Goal: Transaction & Acquisition: Purchase product/service

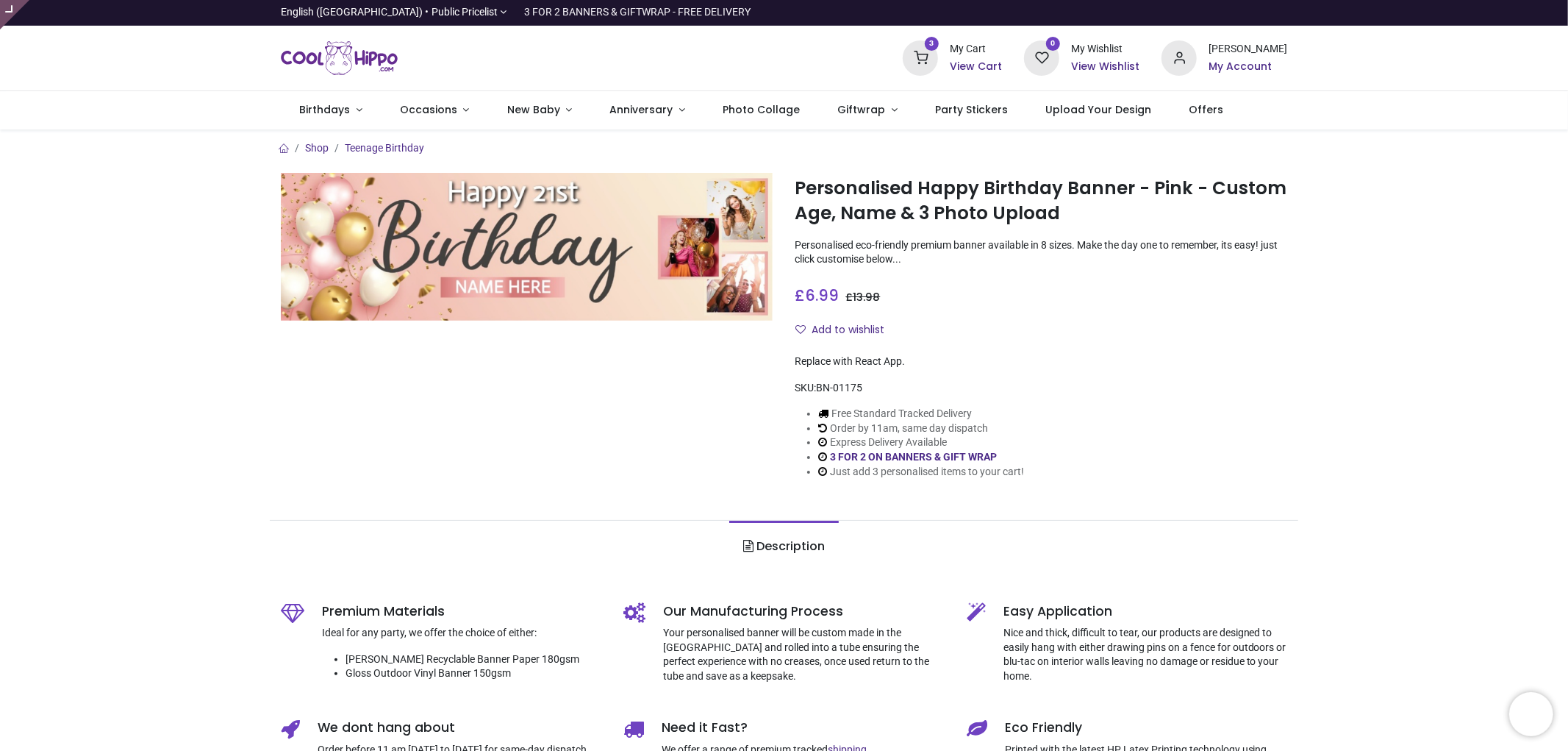
type input "**********"
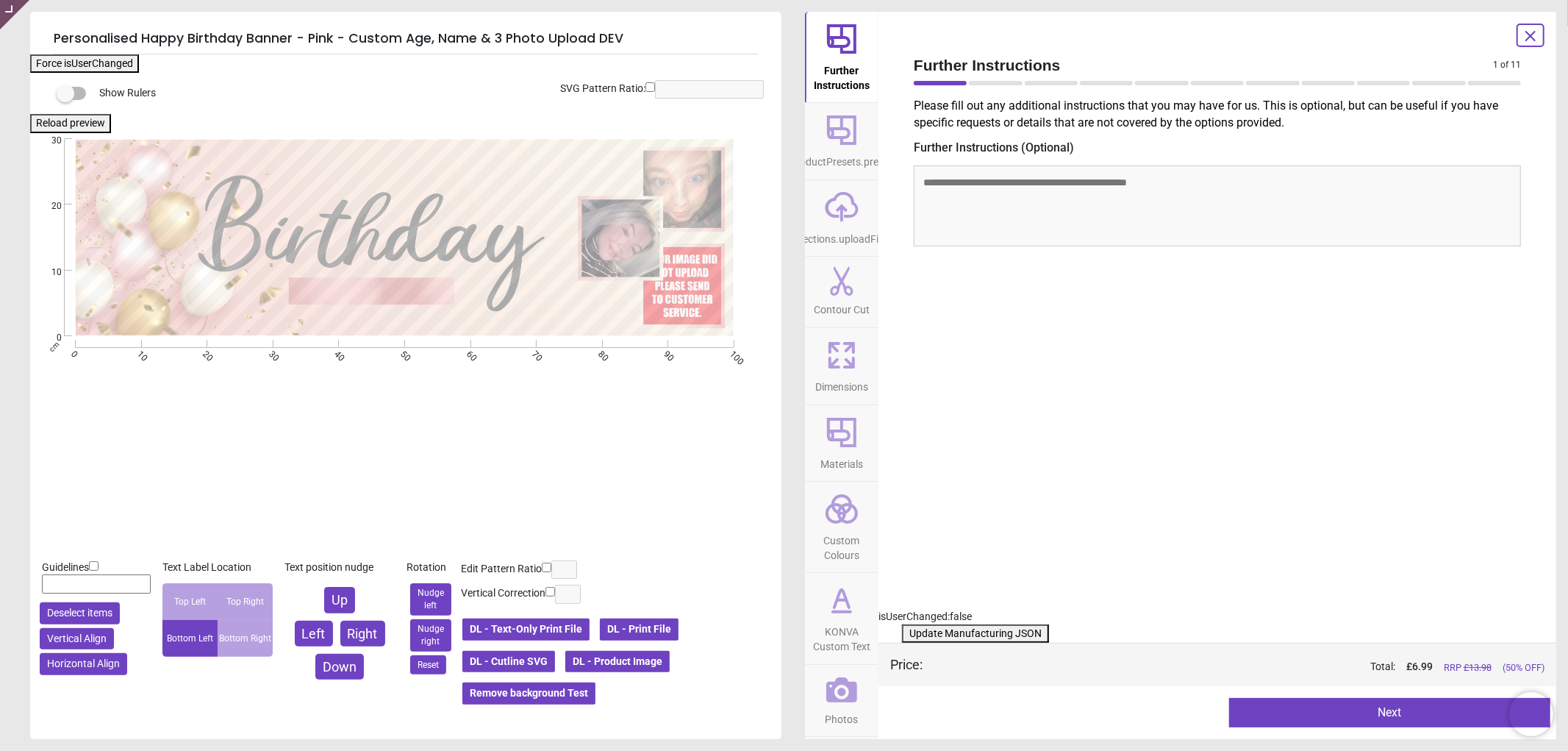
click at [848, 681] on icon at bounding box center [841, 690] width 31 height 25
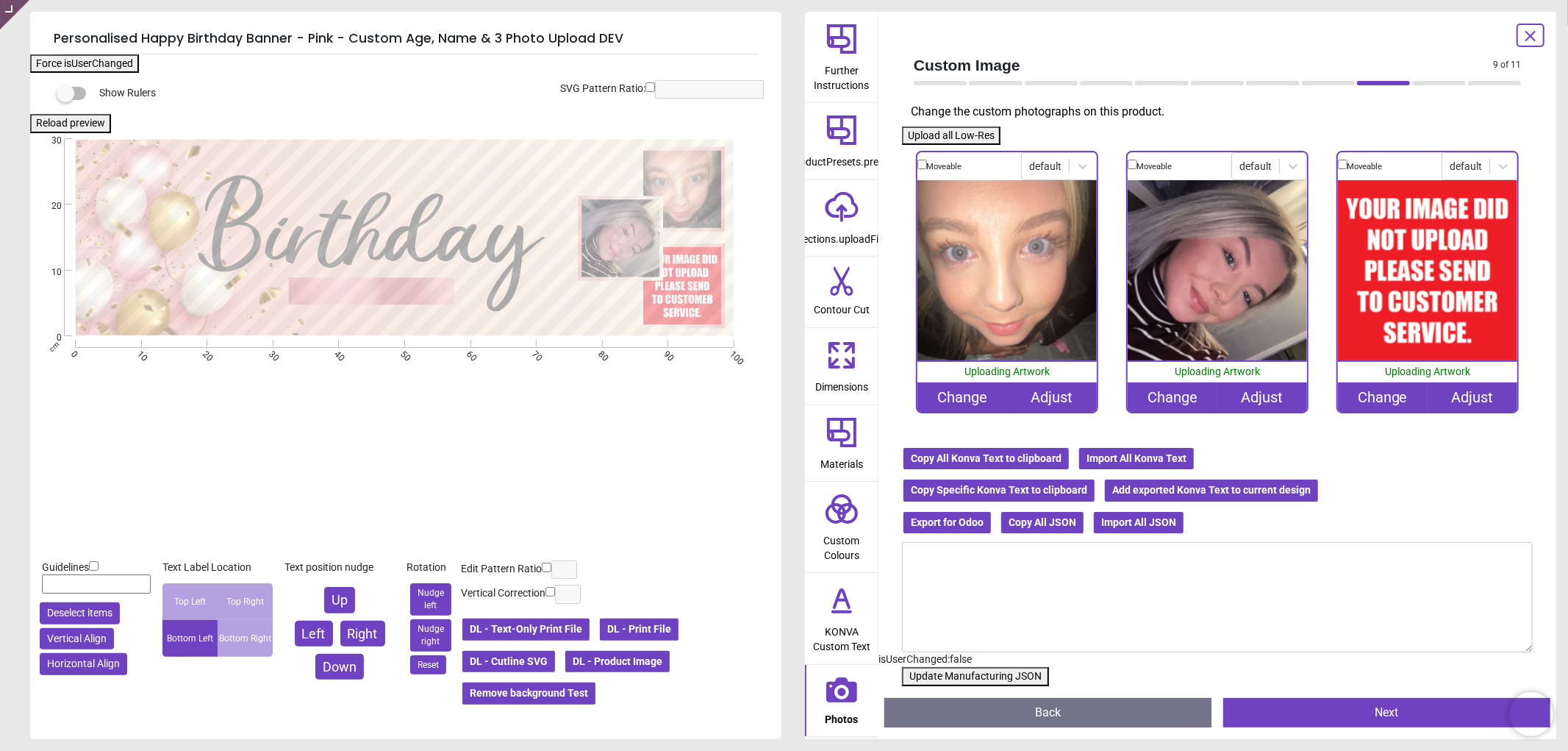
click at [1387, 393] on div "Change" at bounding box center [1383, 397] width 90 height 29
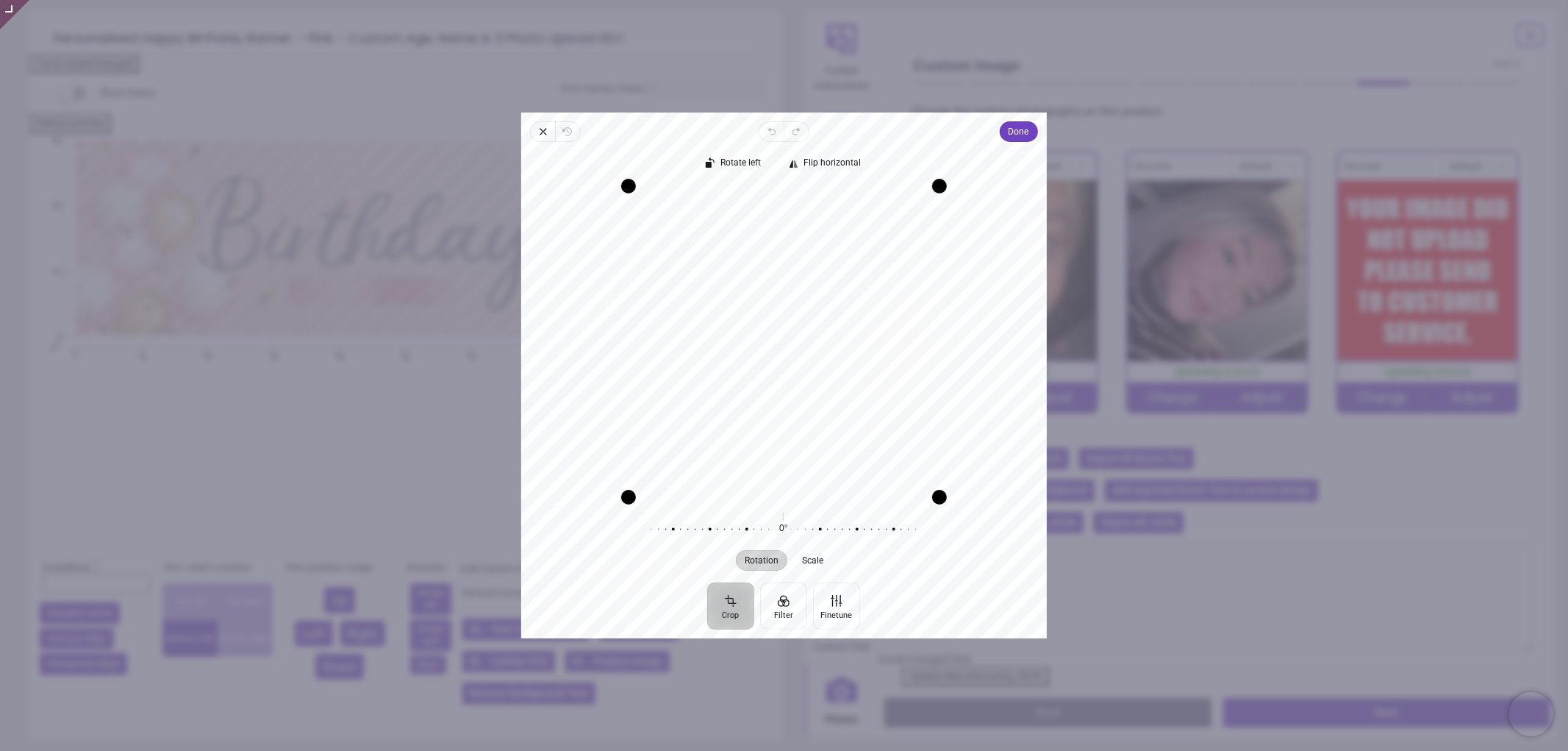
drag, startPoint x: 765, startPoint y: 351, endPoint x: 802, endPoint y: 355, distance: 37.2
click at [802, 355] on div "Recenter" at bounding box center [784, 342] width 502 height 311
click at [1032, 130] on button "Done" at bounding box center [1019, 131] width 39 height 20
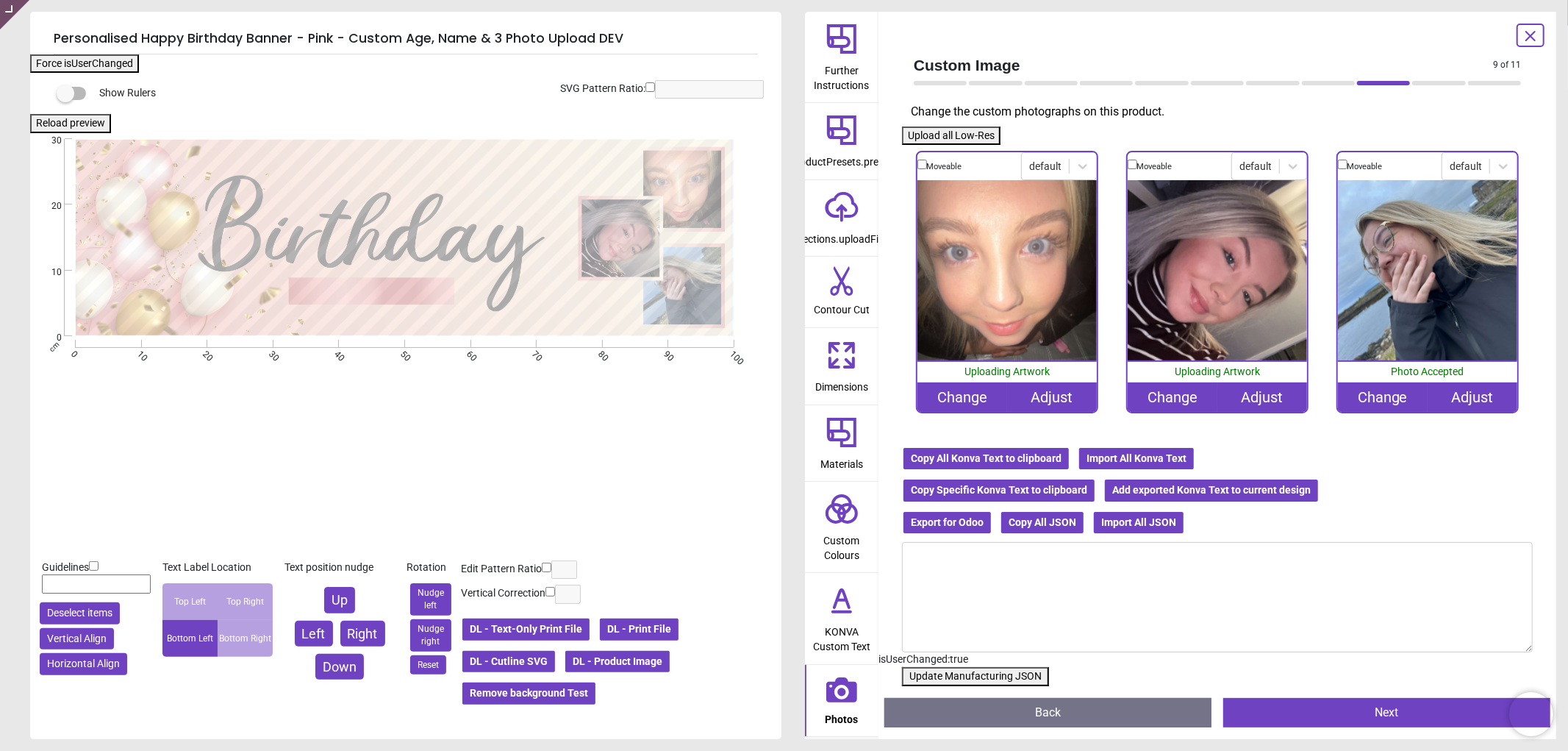
click at [1392, 395] on div "Change" at bounding box center [1383, 397] width 90 height 29
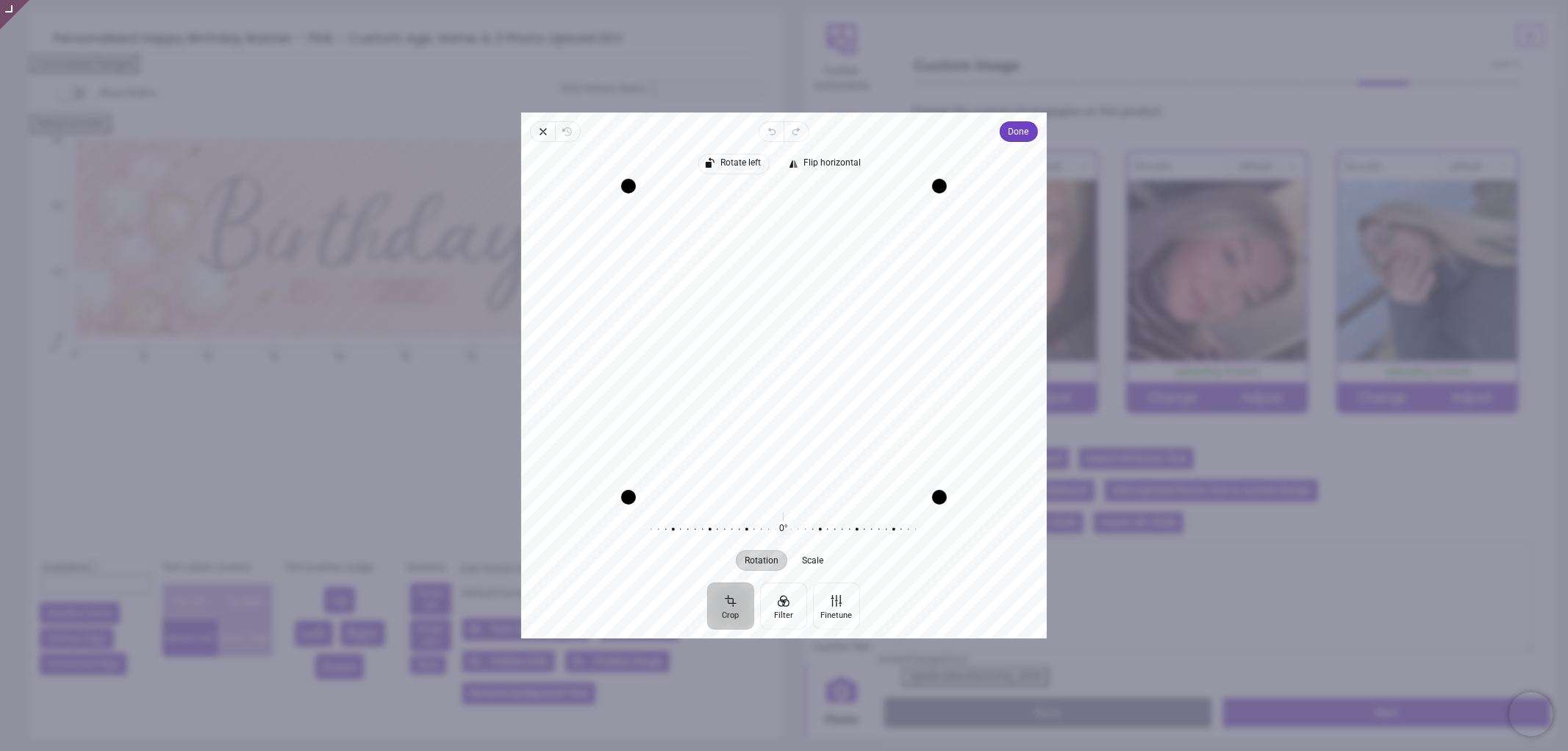
click at [732, 159] on span "Rotate left" at bounding box center [741, 163] width 41 height 10
click at [1005, 128] on button "Done" at bounding box center [1019, 131] width 39 height 20
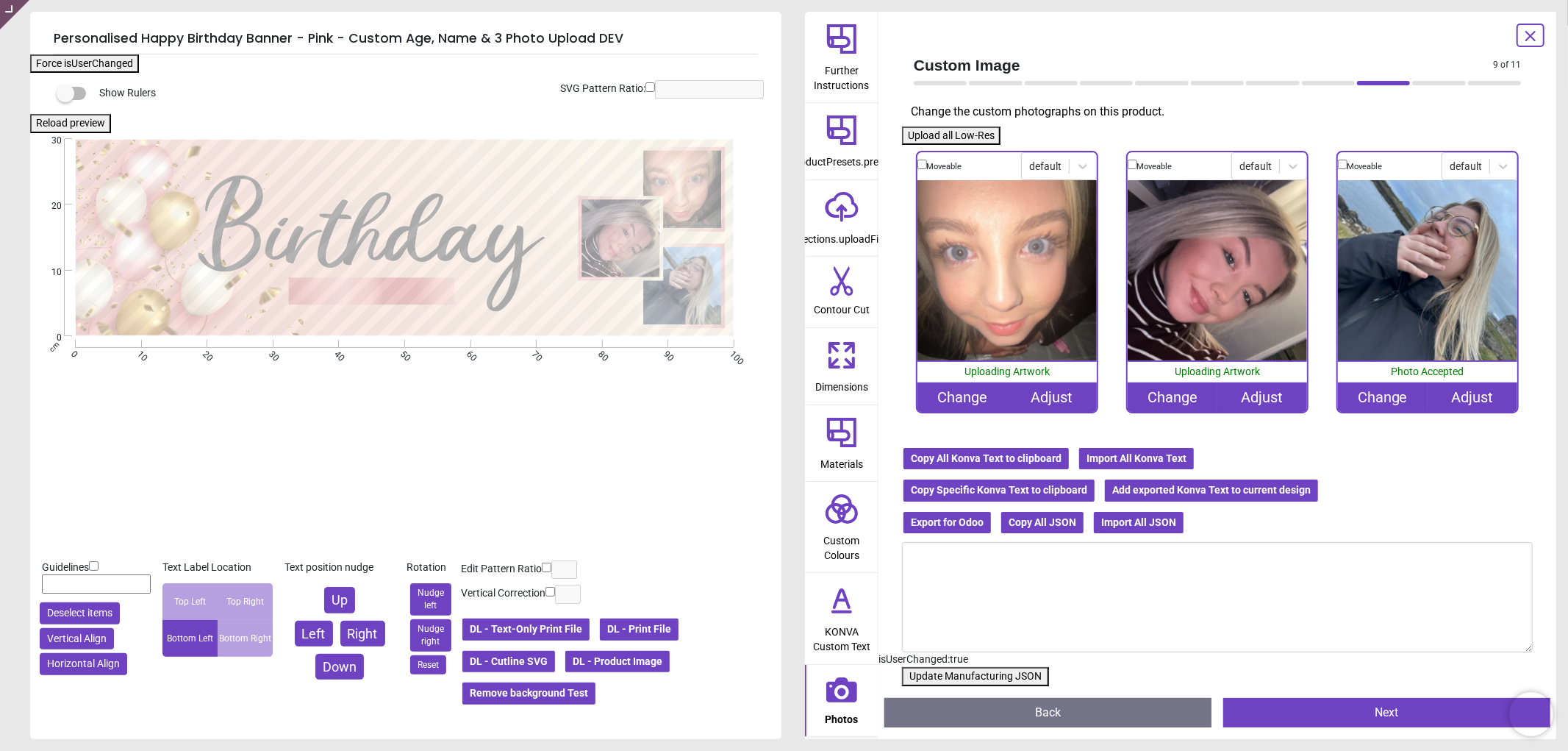
click at [655, 655] on div "Show Rulers Reload preview SVG Pattern Ratio: * .cls-1 { fill: url(#Degradado_s…" at bounding box center [406, 406] width 752 height 667
click at [934, 676] on button "Update Manufacturing JSON" at bounding box center [976, 677] width 147 height 19
click at [982, 672] on button "Update Manufacturing JSON" at bounding box center [976, 677] width 147 height 19
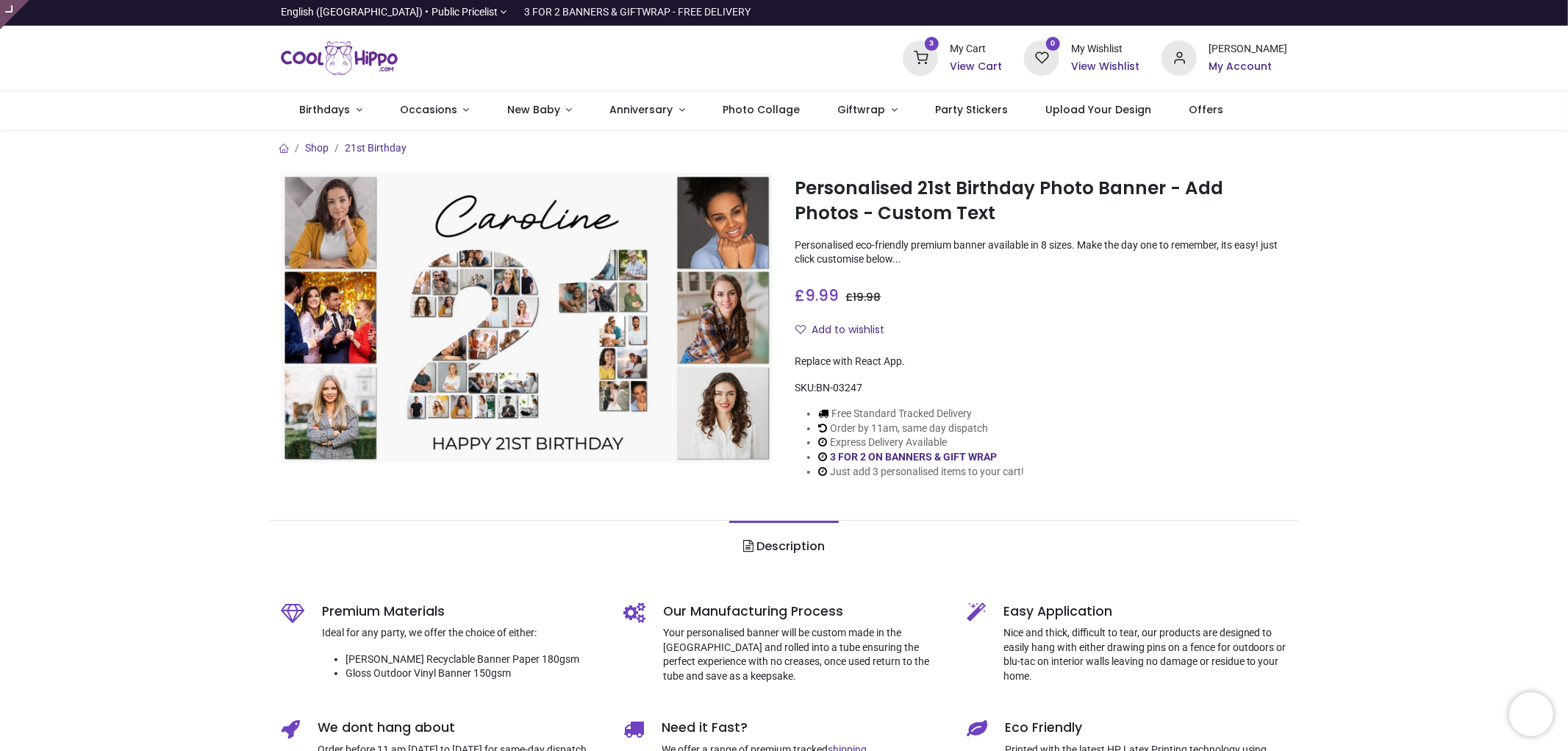
type input "**********"
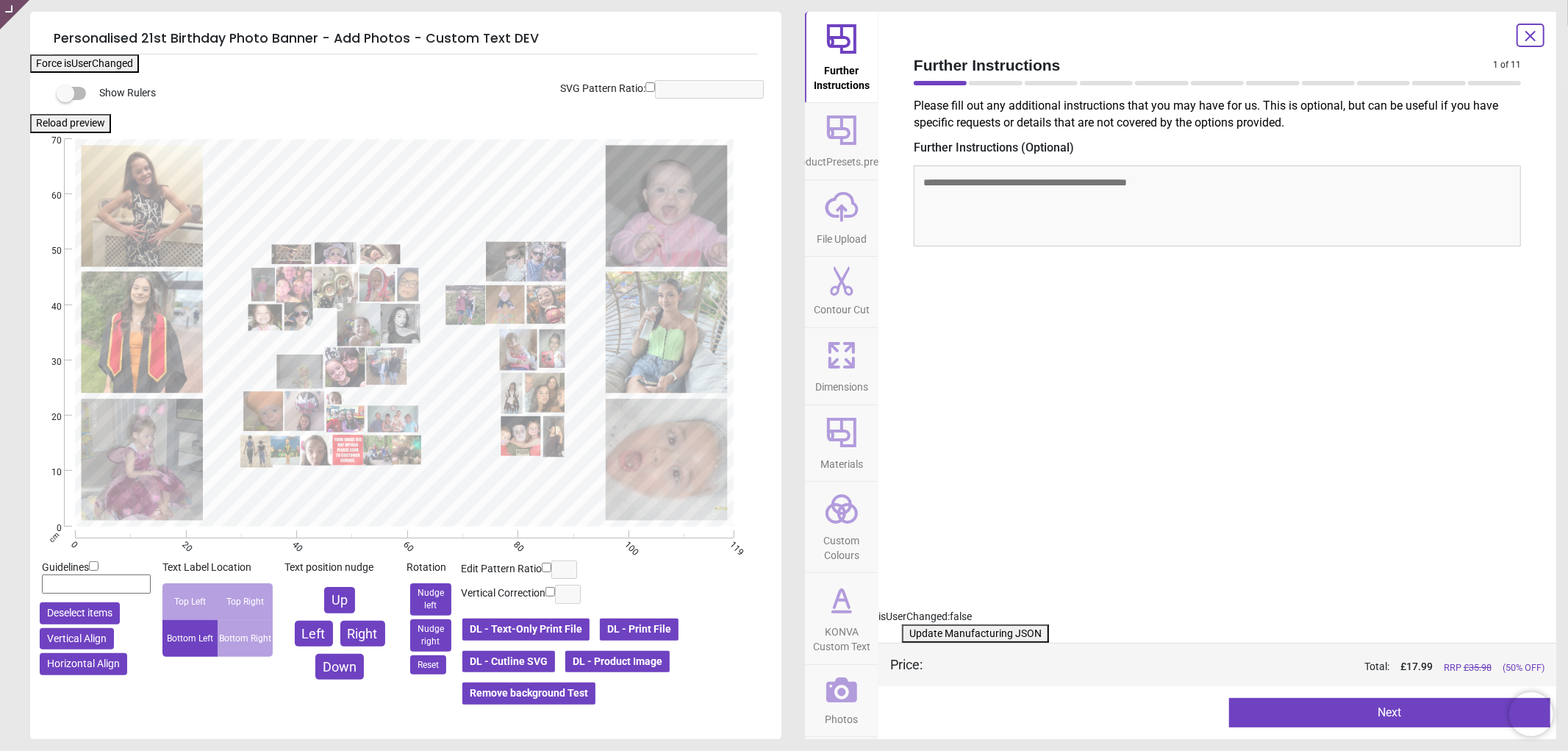
click at [841, 694] on icon at bounding box center [841, 690] width 31 height 25
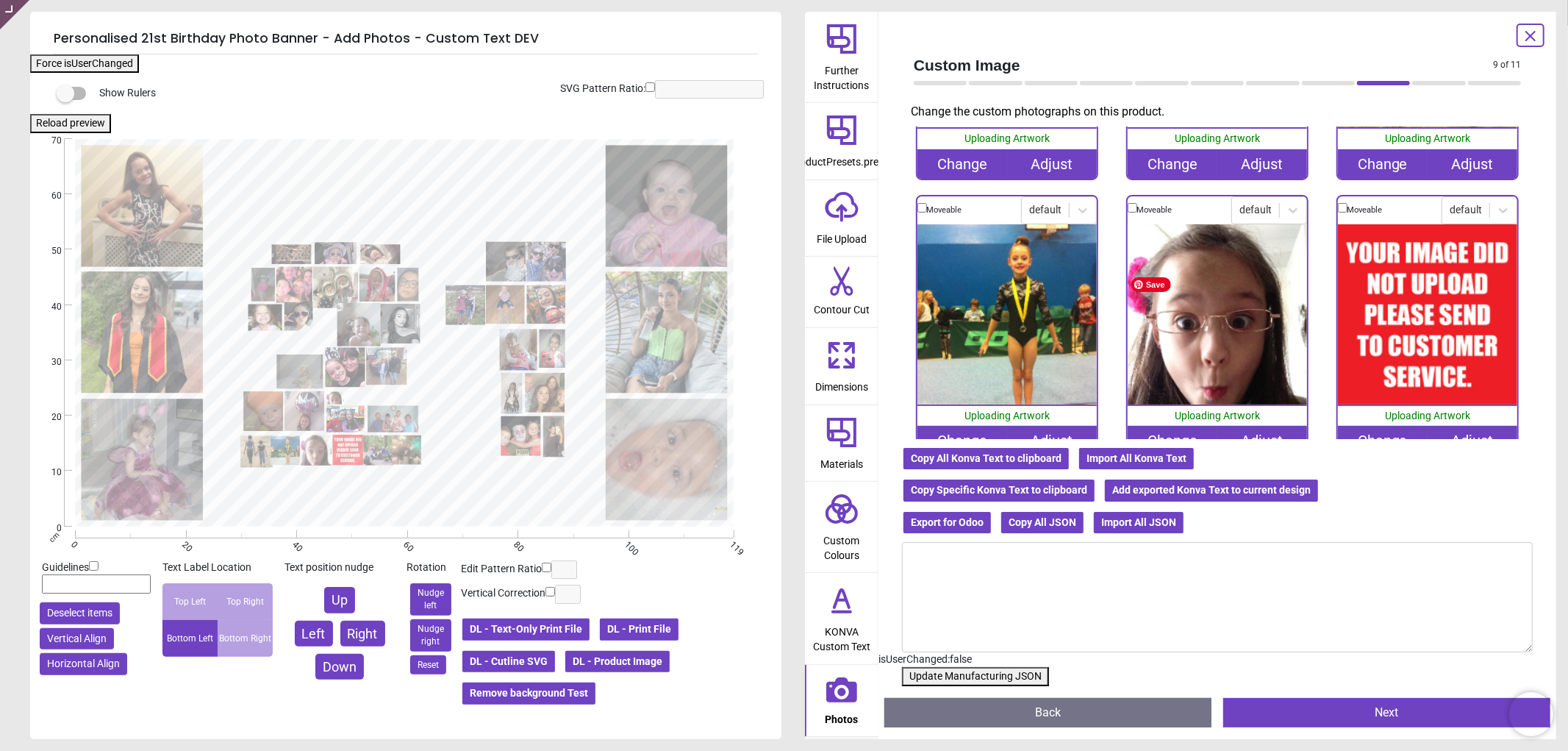
scroll to position [2615, 0]
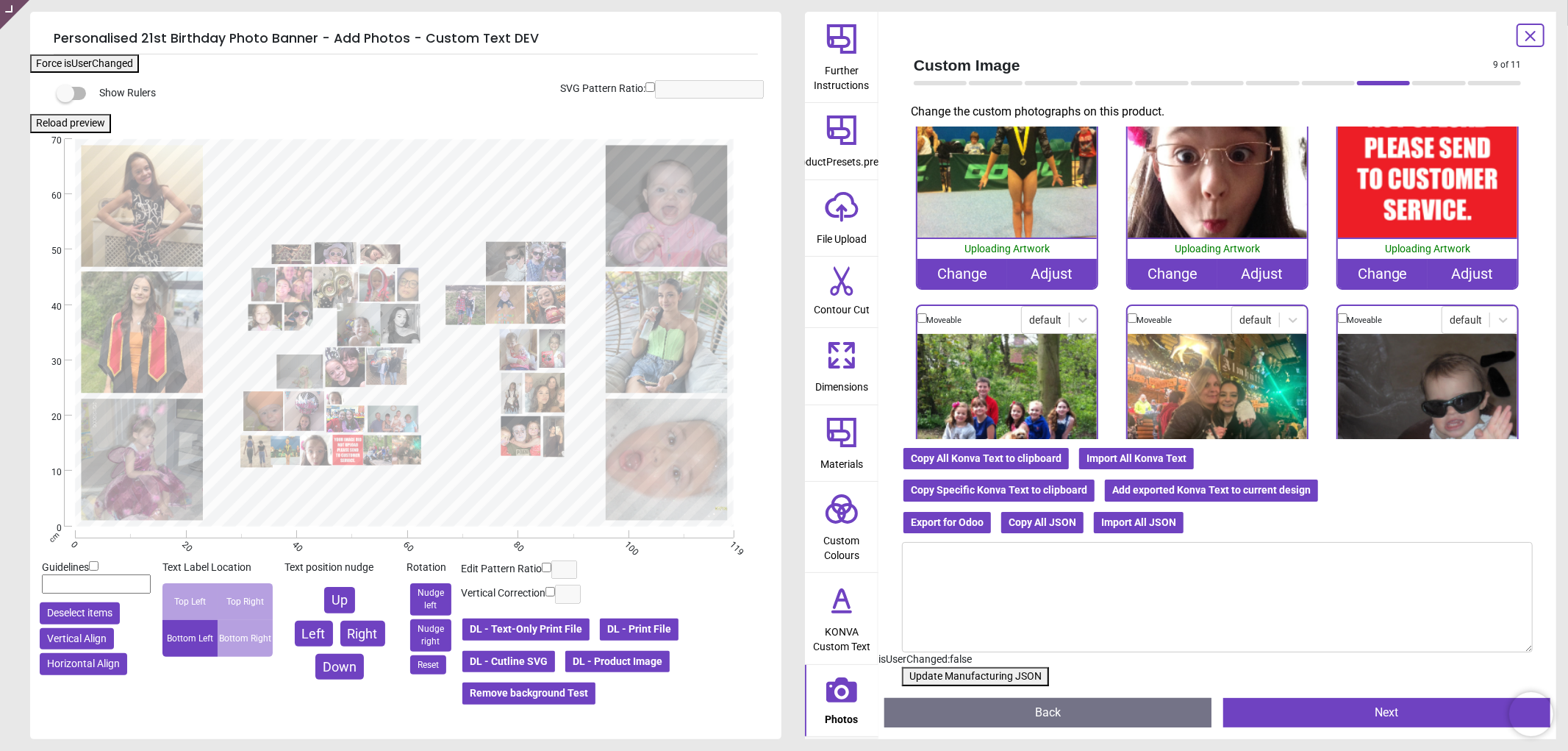
click at [1379, 259] on div "Change" at bounding box center [1383, 274] width 90 height 29
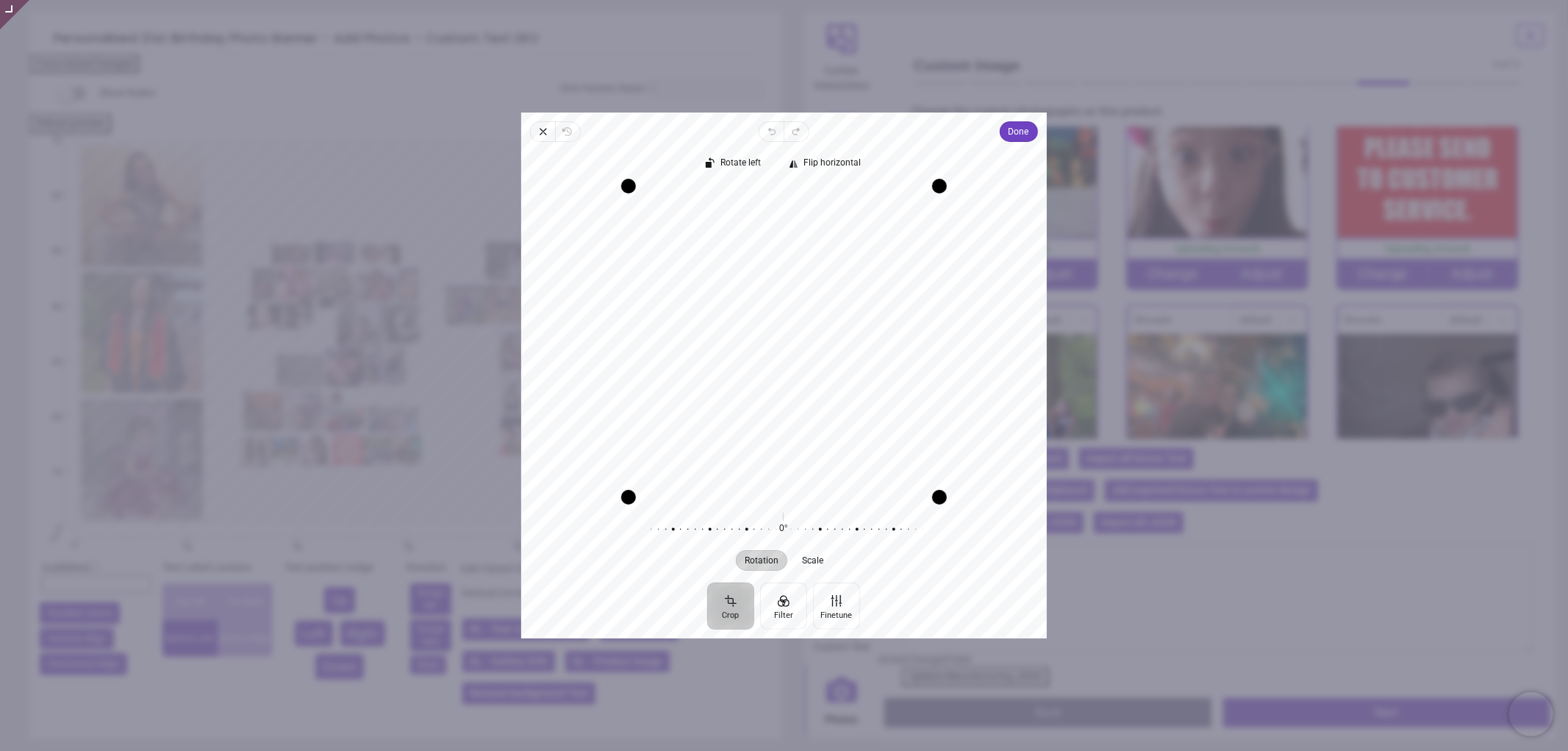
drag, startPoint x: 798, startPoint y: 364, endPoint x: 799, endPoint y: 402, distance: 38.0
click at [799, 402] on div "Recenter" at bounding box center [784, 342] width 502 height 311
drag, startPoint x: 884, startPoint y: 291, endPoint x: 907, endPoint y: 258, distance: 40.2
click at [907, 258] on div "Recenter" at bounding box center [784, 342] width 502 height 311
click at [1031, 132] on button "Done" at bounding box center [1019, 131] width 39 height 20
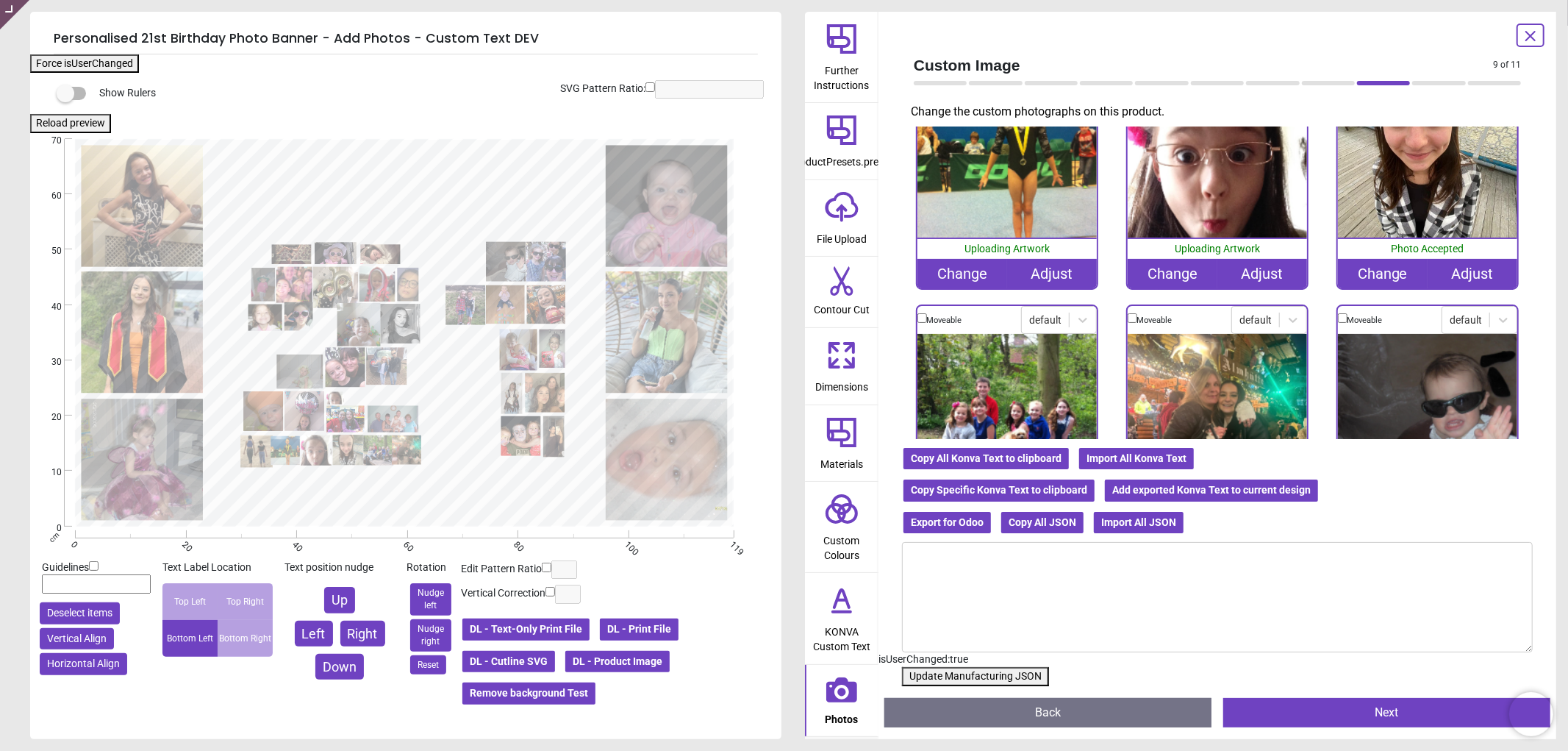
click at [937, 674] on button "Update Manufacturing JSON" at bounding box center [976, 677] width 147 height 19
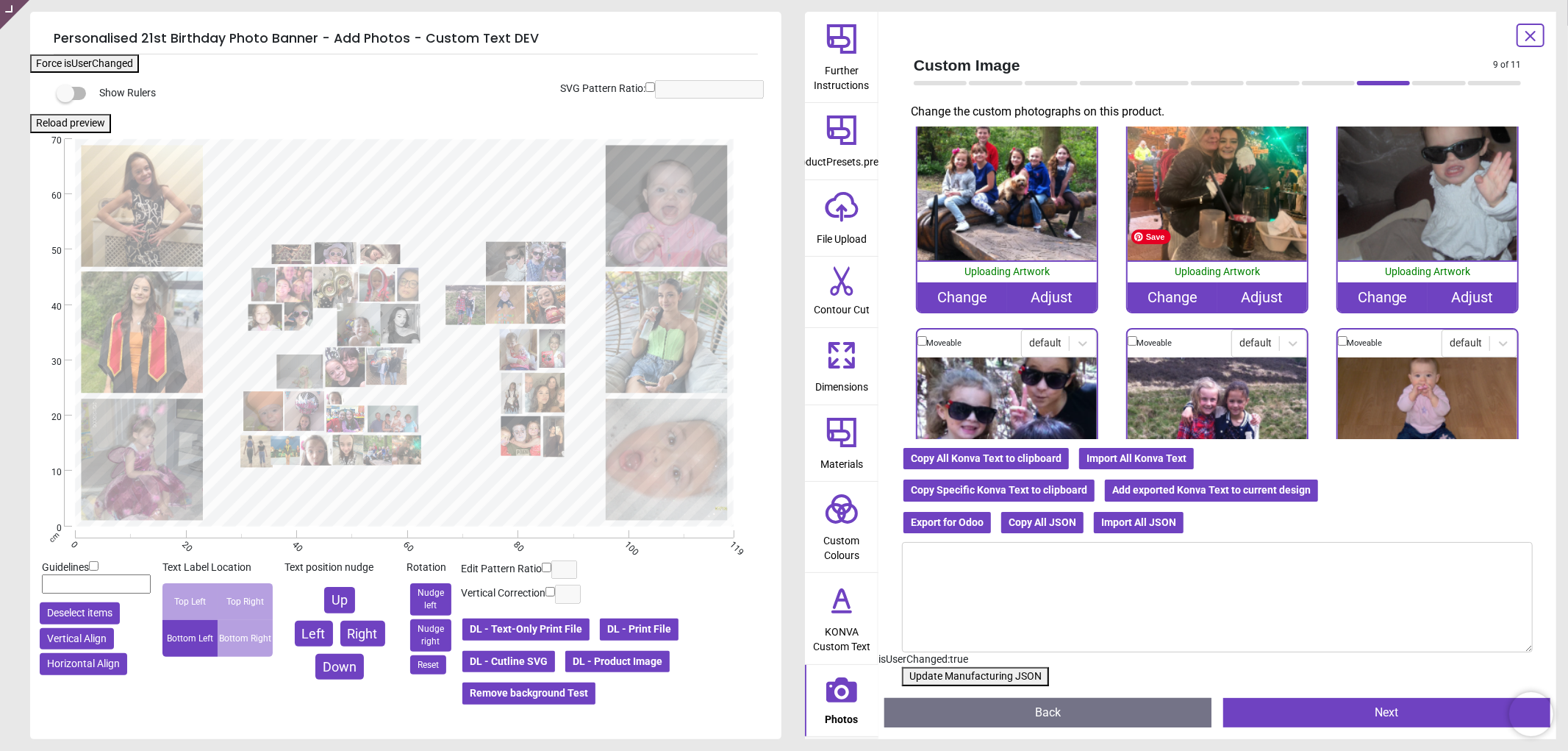
scroll to position [2860, 0]
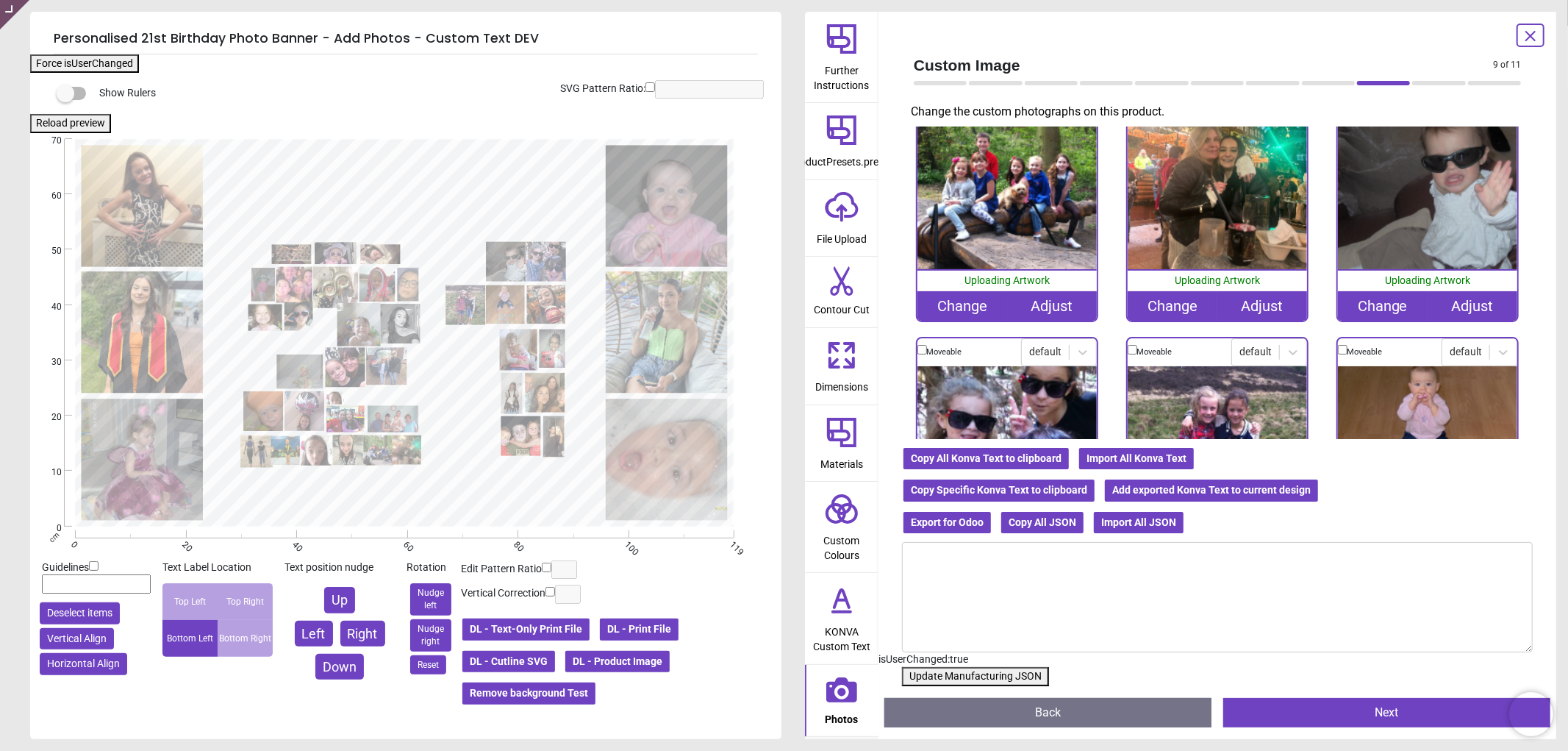
click at [922, 677] on button "Update Manufacturing JSON" at bounding box center [976, 677] width 147 height 19
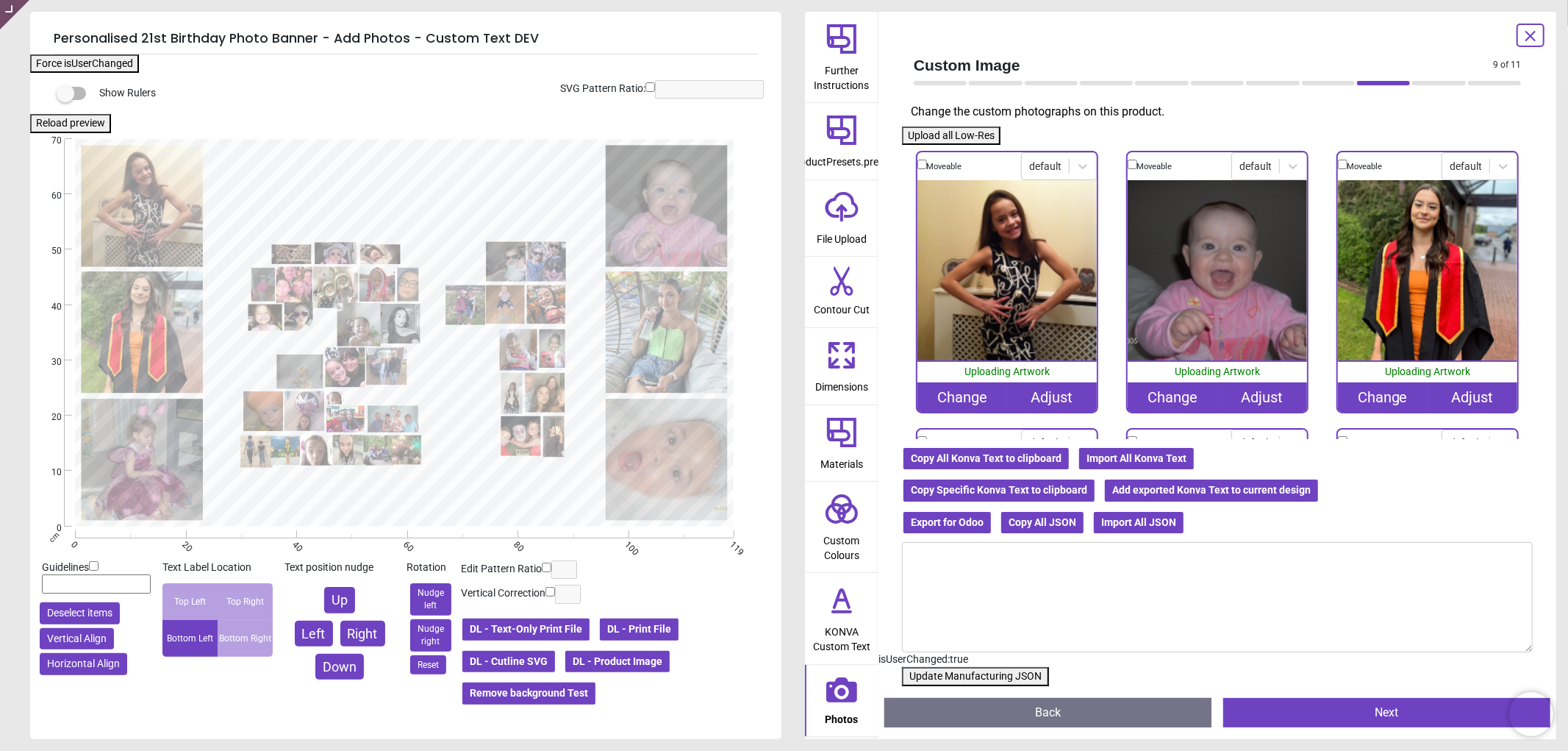
scroll to position [2860, 0]
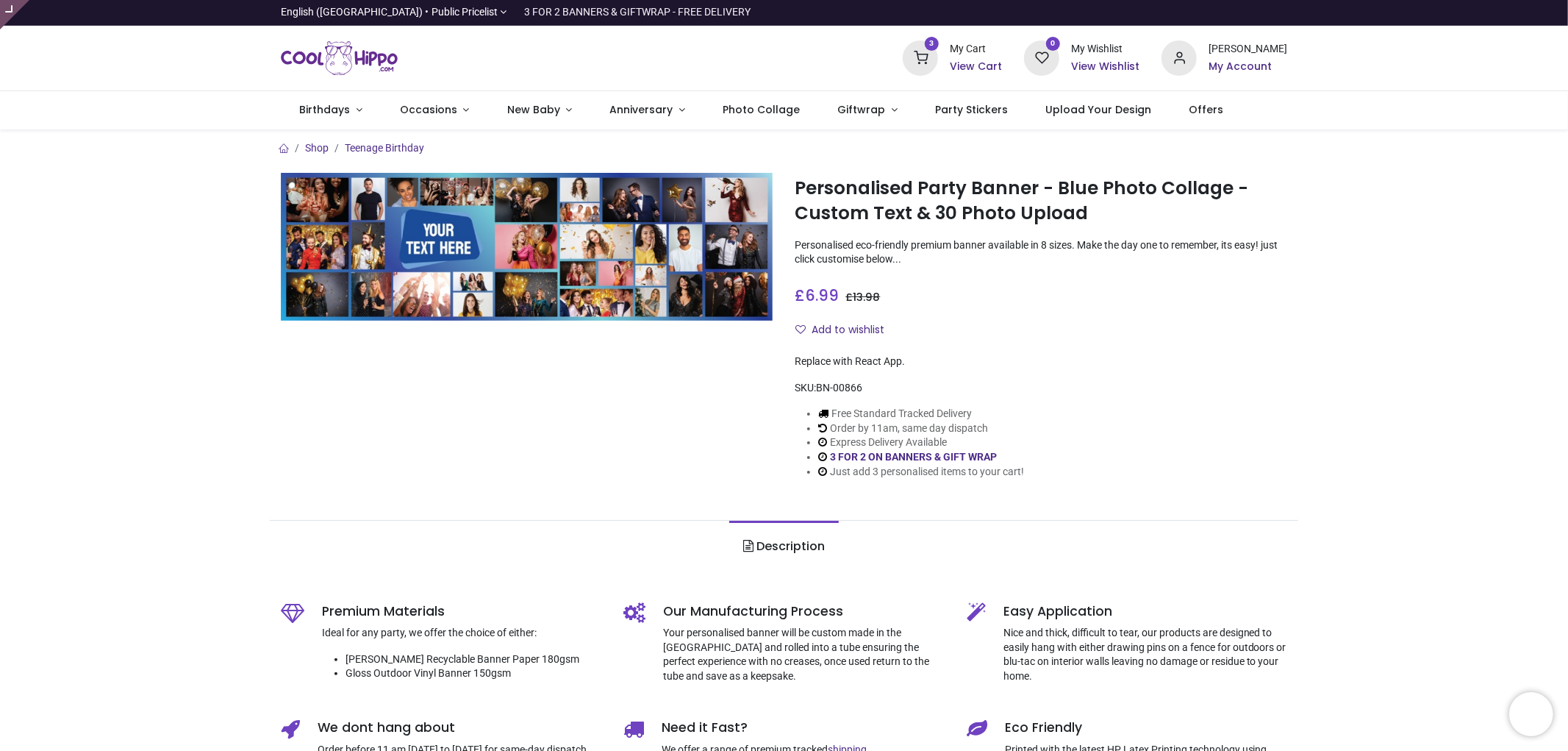
type input "**********"
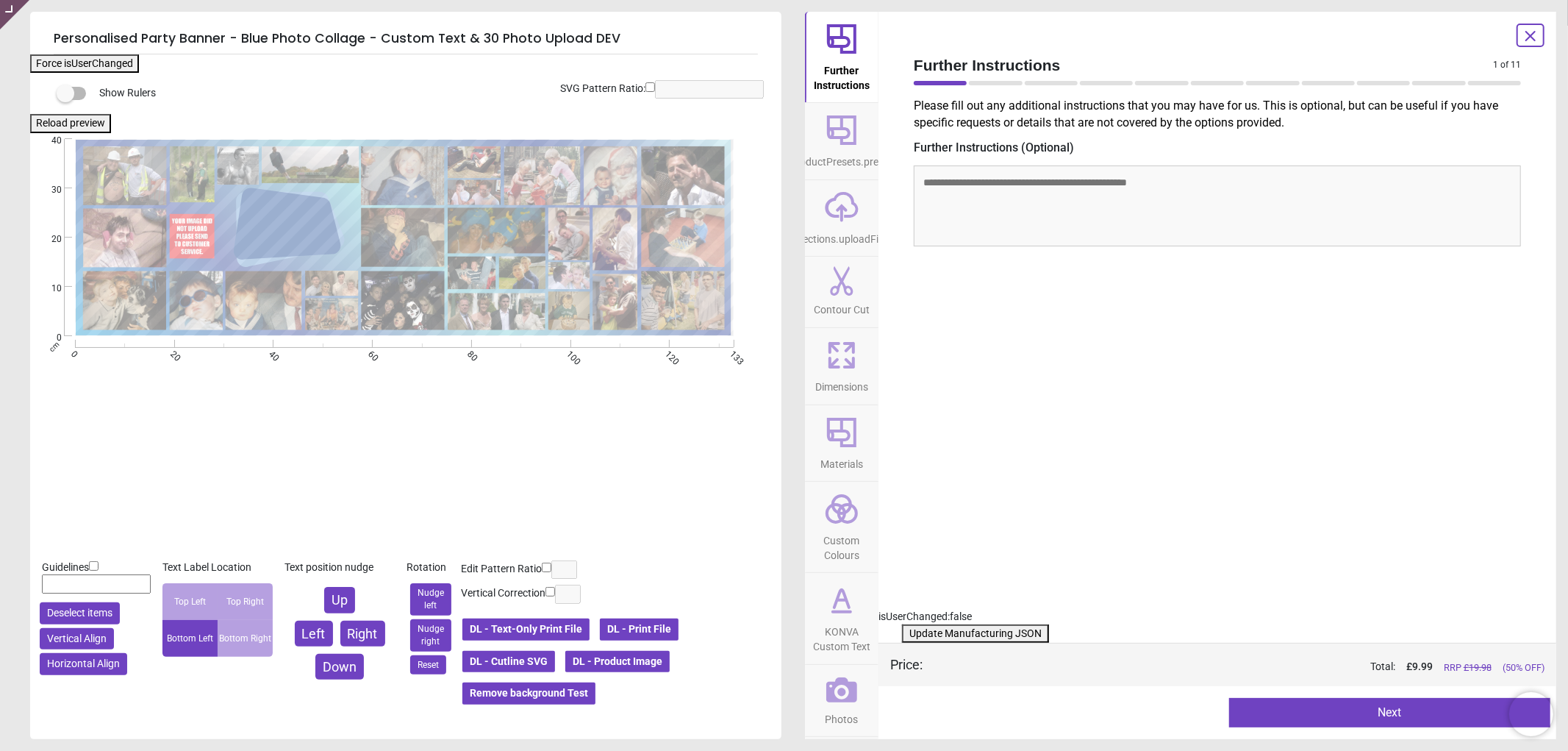
click at [842, 707] on span "Photos" at bounding box center [842, 716] width 33 height 22
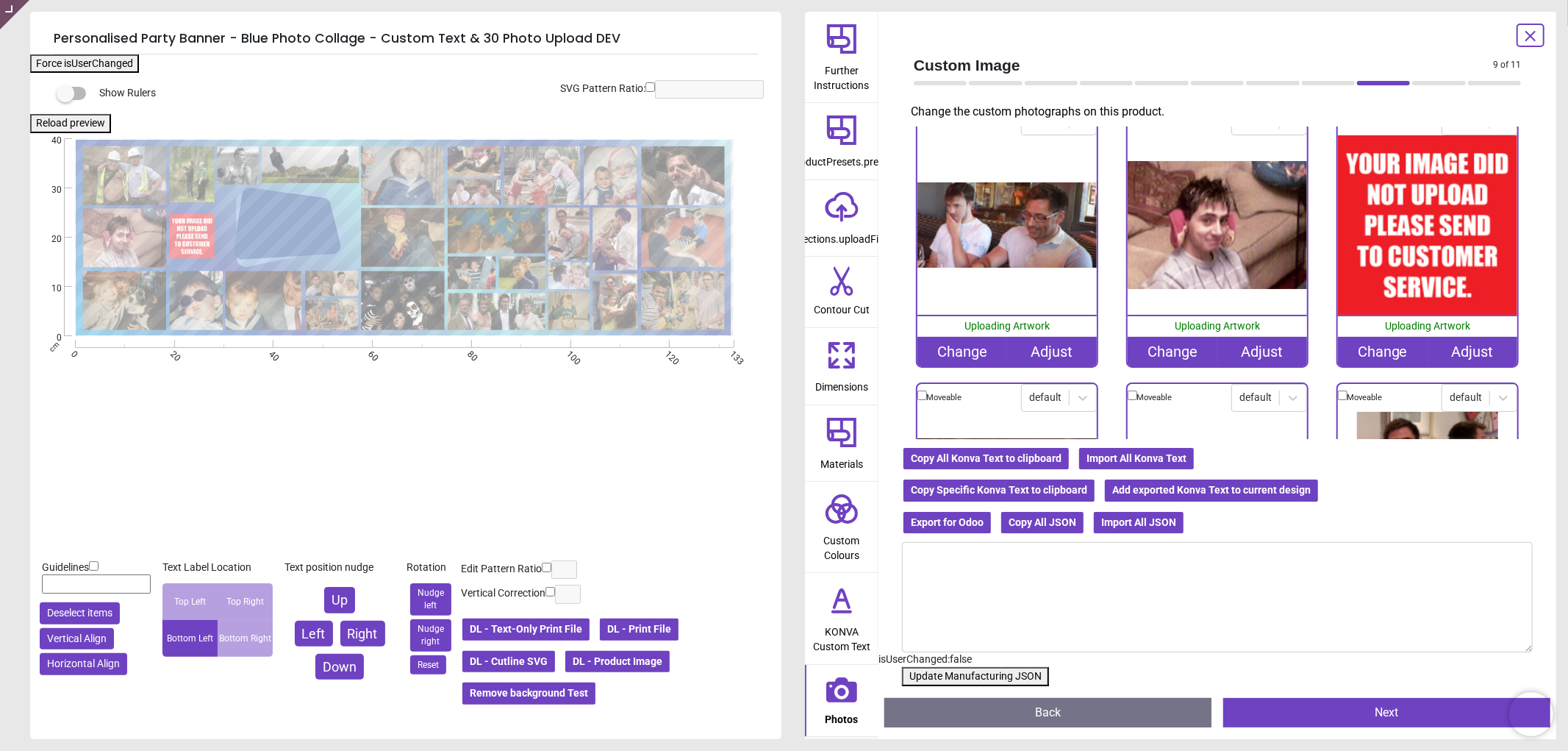
scroll to position [899, 0]
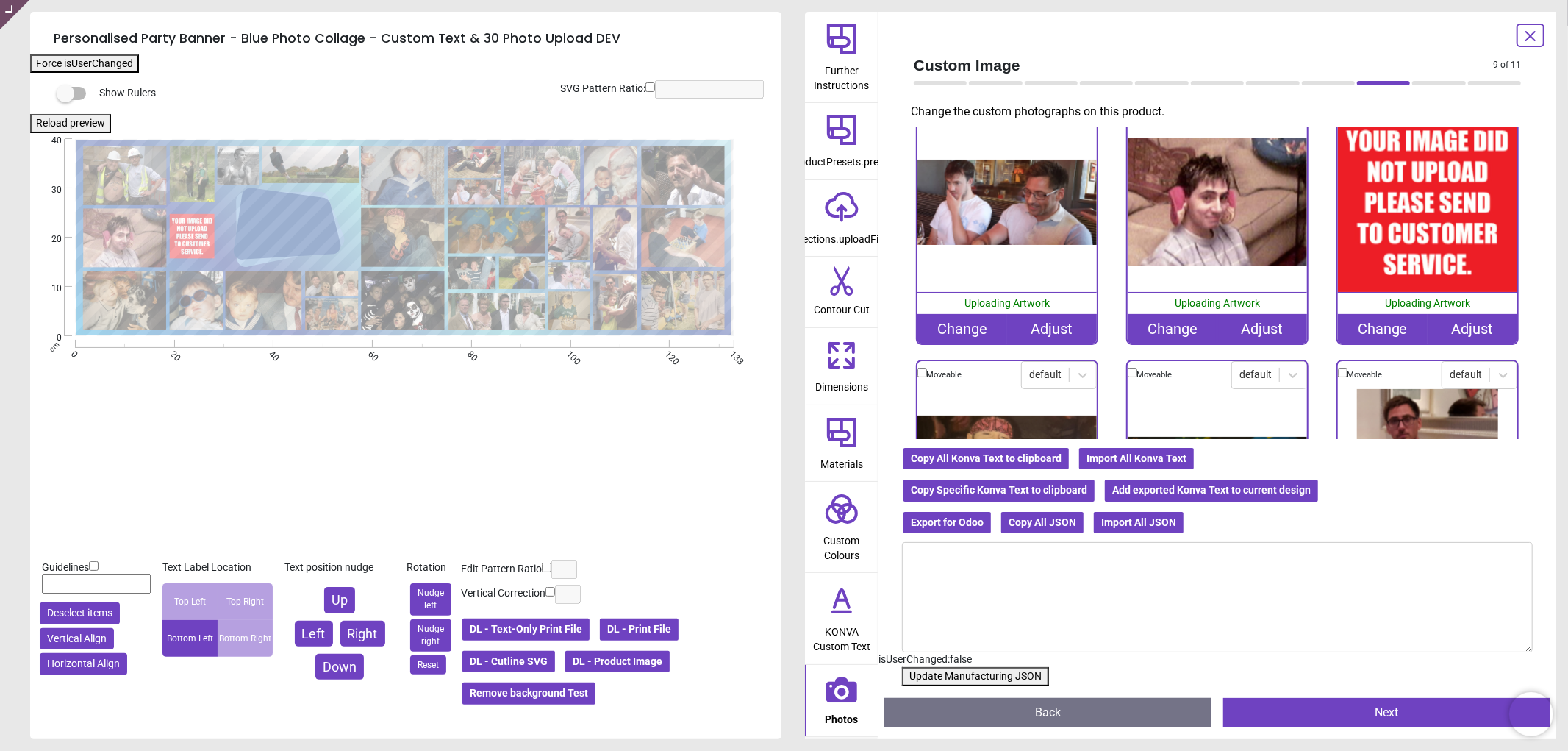
click at [1386, 317] on div "Change" at bounding box center [1383, 329] width 90 height 29
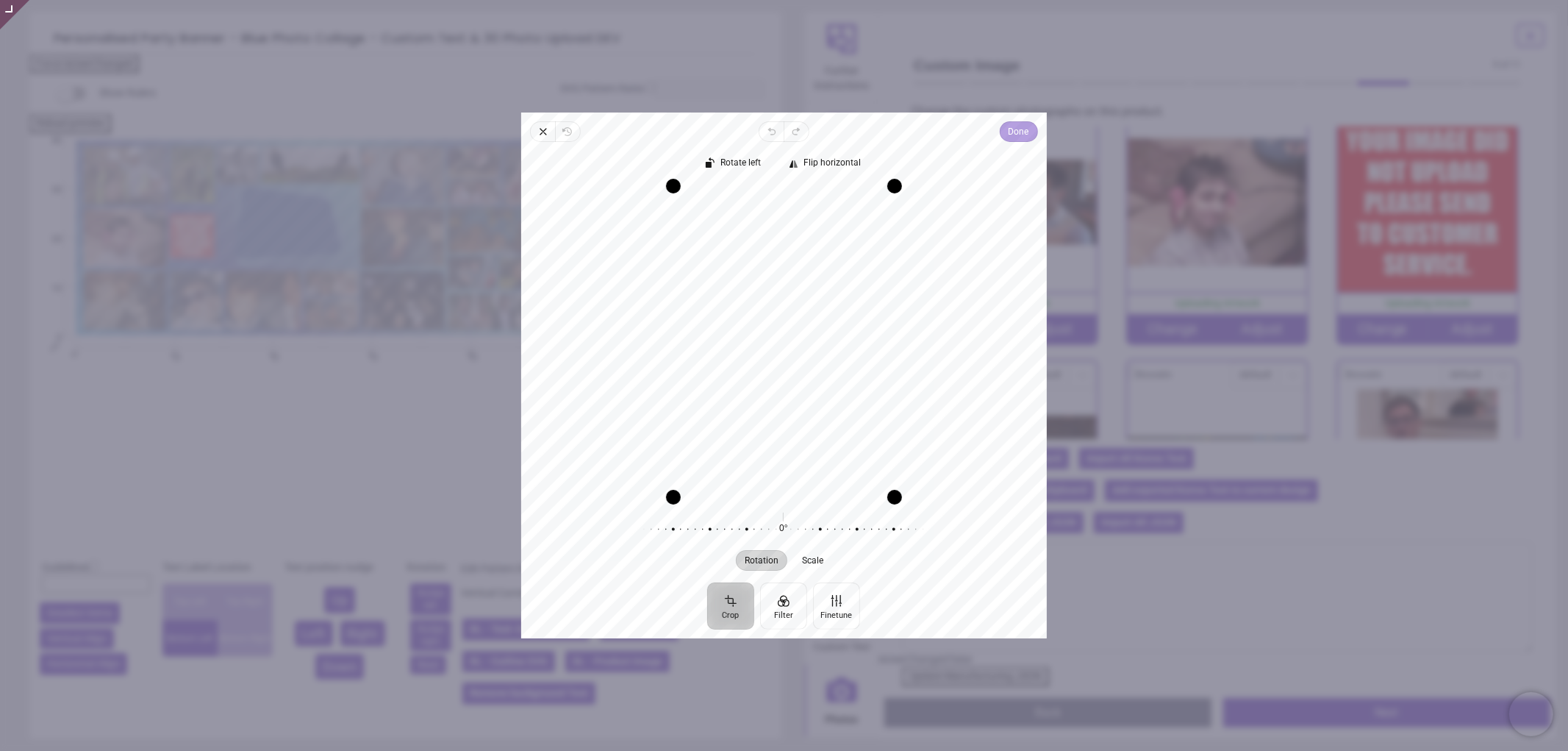
click at [1018, 135] on span "Done" at bounding box center [1018, 131] width 20 height 17
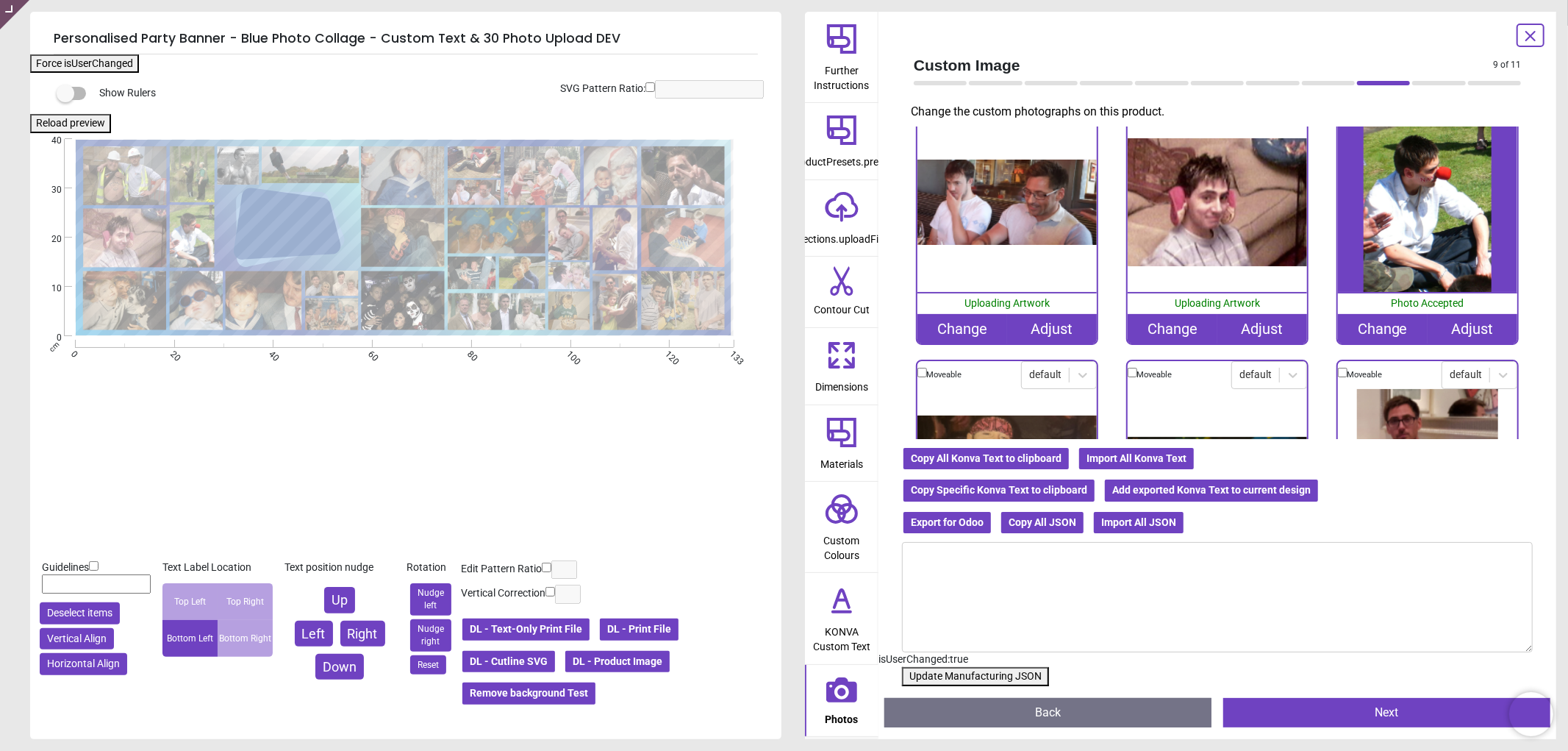
click at [968, 679] on button "Update Manufacturing JSON" at bounding box center [976, 677] width 147 height 19
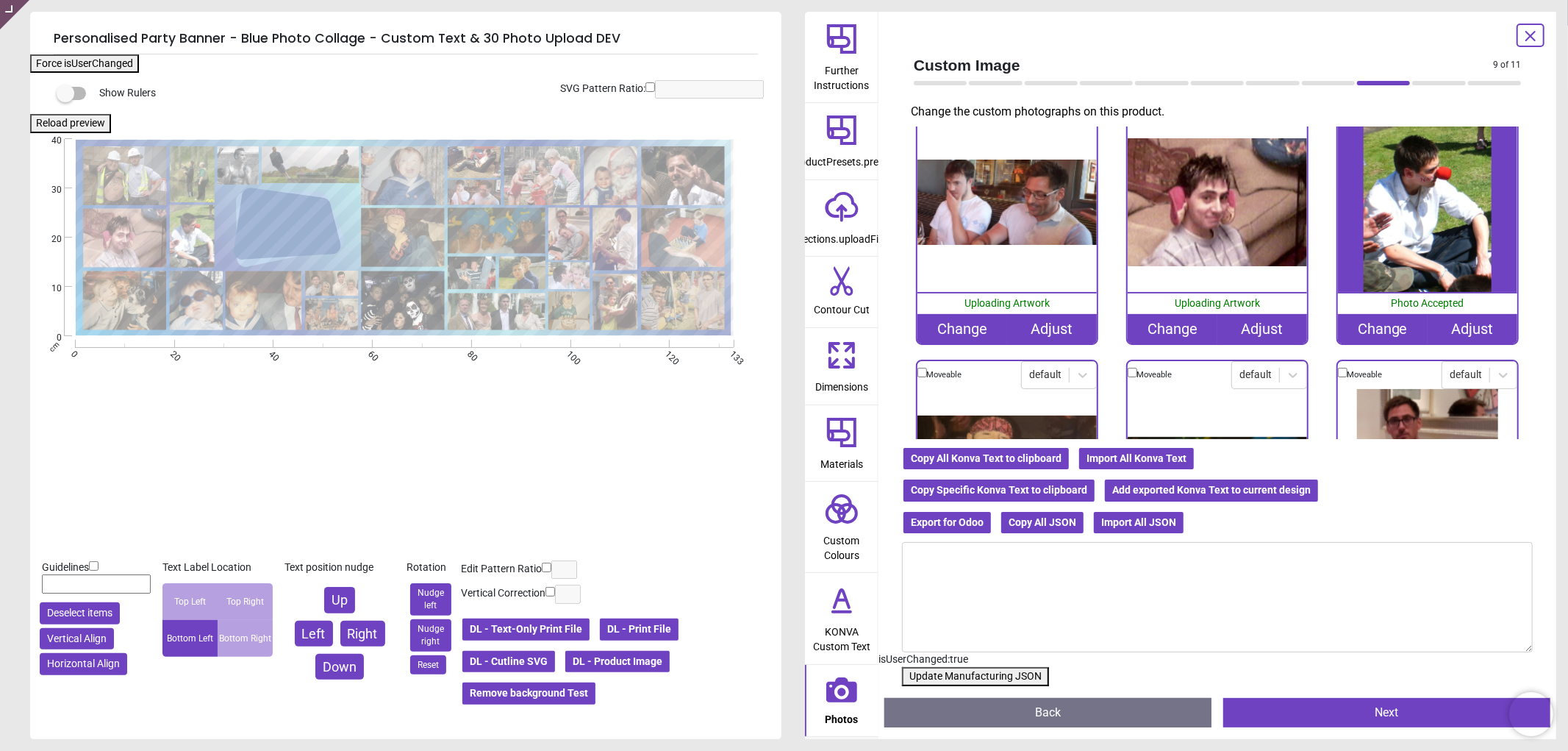
click at [969, 679] on button "Update Manufacturing JSON" at bounding box center [976, 677] width 147 height 19
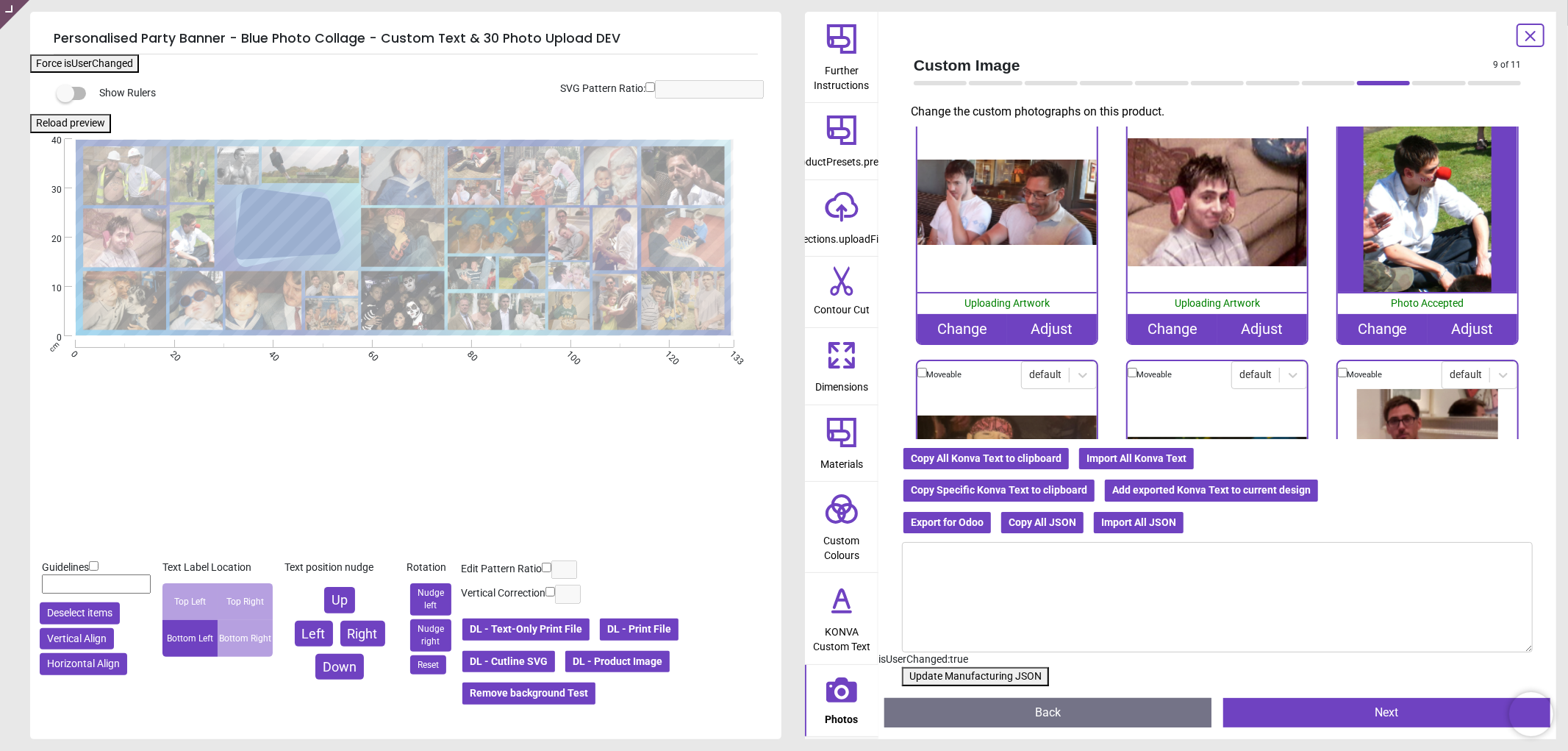
click at [969, 679] on button "Update Manufacturing JSON" at bounding box center [976, 677] width 147 height 19
